Goal: Task Accomplishment & Management: Use online tool/utility

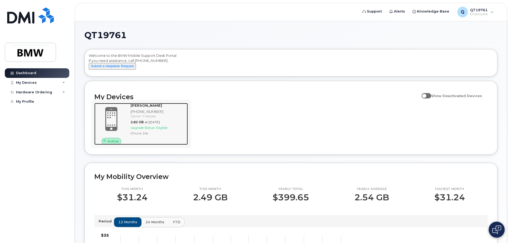
click at [143, 130] on span "Upgrade Status:" at bounding box center [143, 128] width 25 height 4
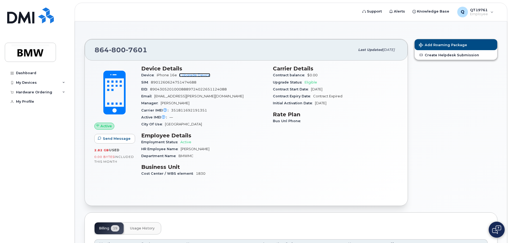
click at [191, 74] on link "+ Upgrade Device" at bounding box center [194, 75] width 31 height 4
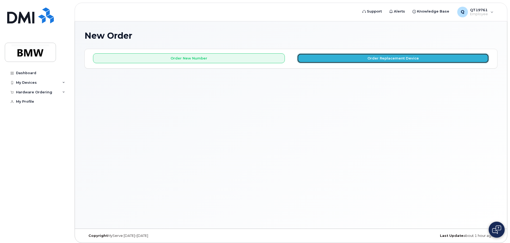
click at [376, 62] on button "Order Replacement Device" at bounding box center [393, 58] width 192 height 10
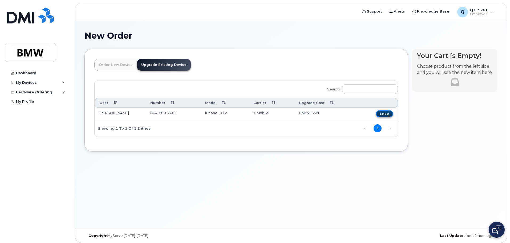
click at [389, 113] on button "Select" at bounding box center [384, 113] width 17 height 7
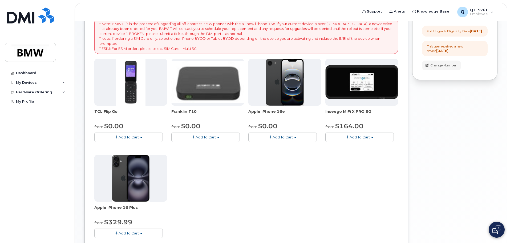
scroll to position [80, 0]
